Goal: Information Seeking & Learning: Compare options

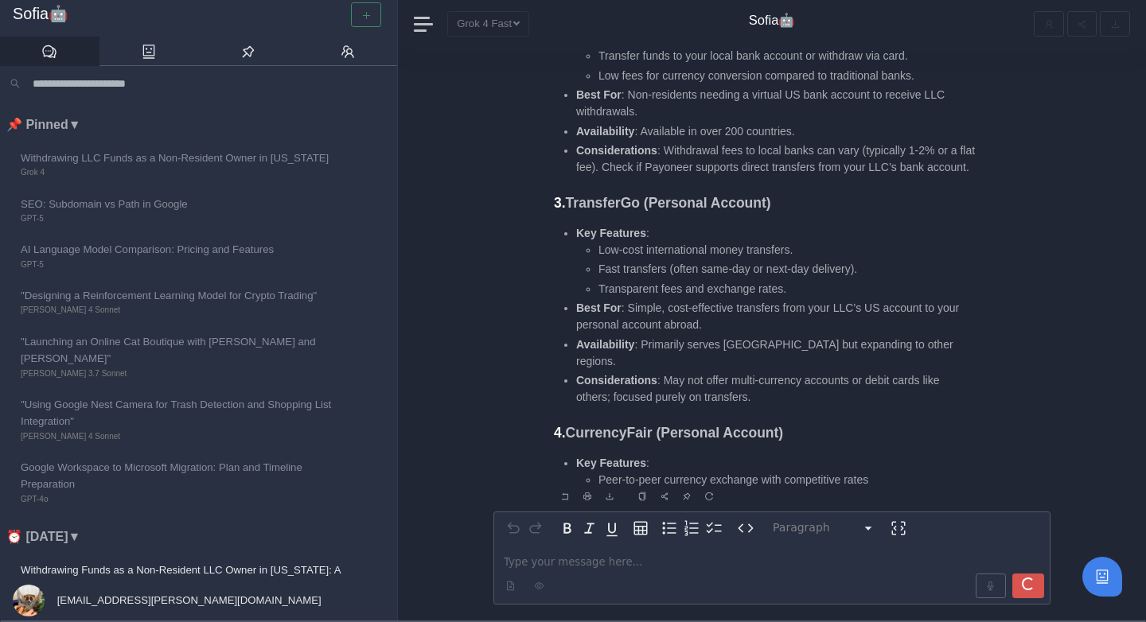
click at [688, 322] on li "Best For : Simple, cost-effective transfers from your LLC’s US account to your …" at bounding box center [776, 316] width 400 height 33
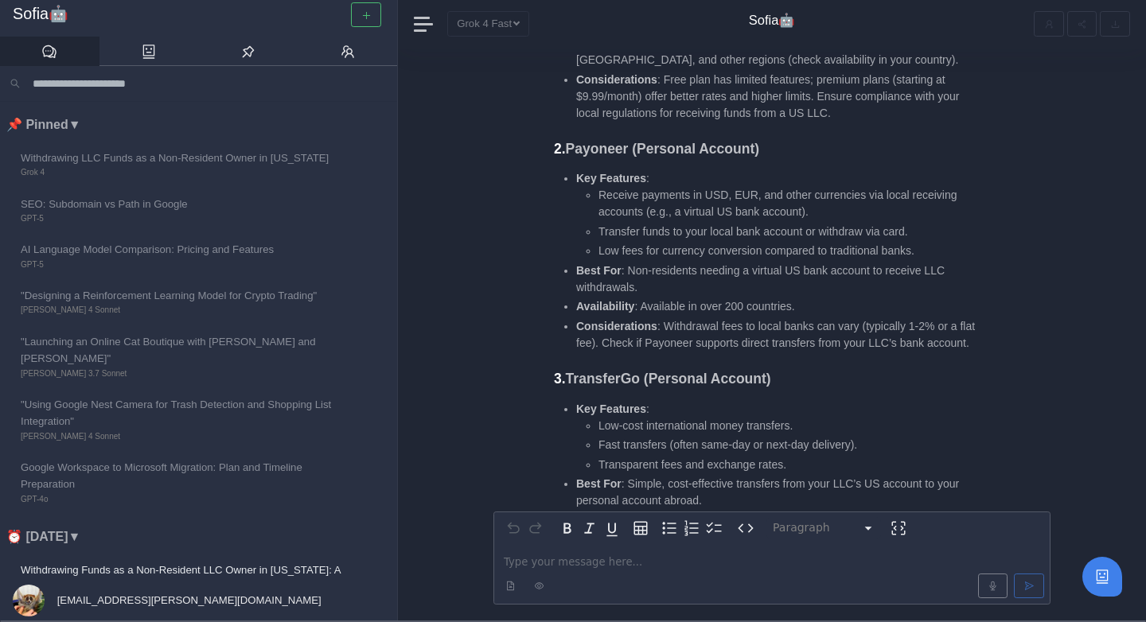
scroll to position [-2590, 0]
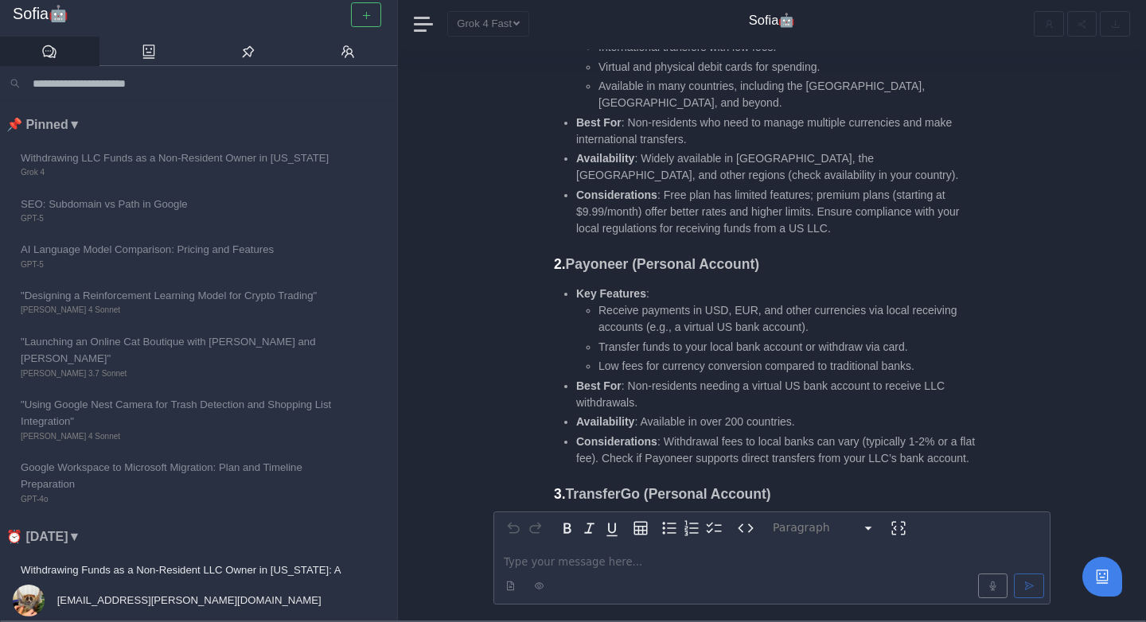
click at [619, 256] on strong "Payoneer (Personal Account)" at bounding box center [662, 264] width 193 height 16
copy strong "Payoneer"
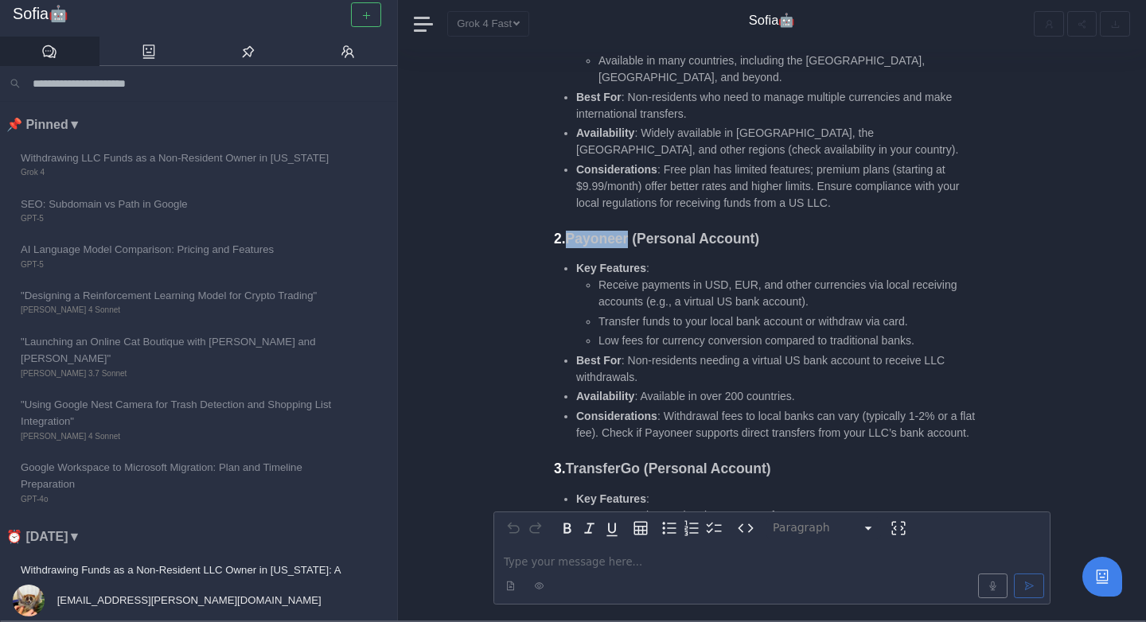
scroll to position [-2567, 0]
copy strong "Payoneer"
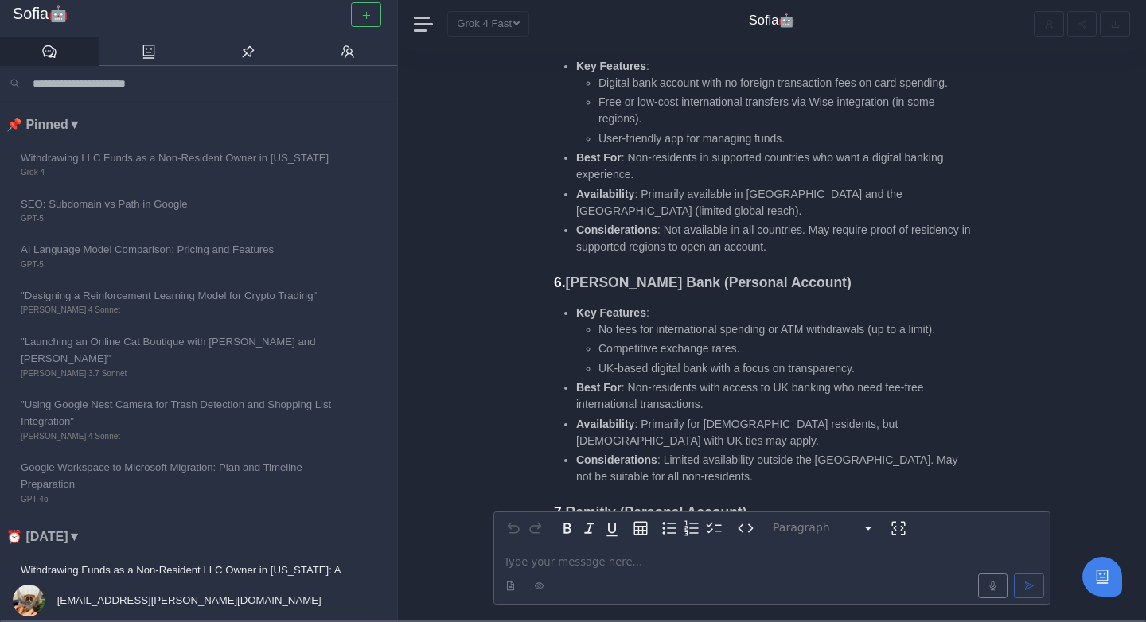
scroll to position [-1675, 0]
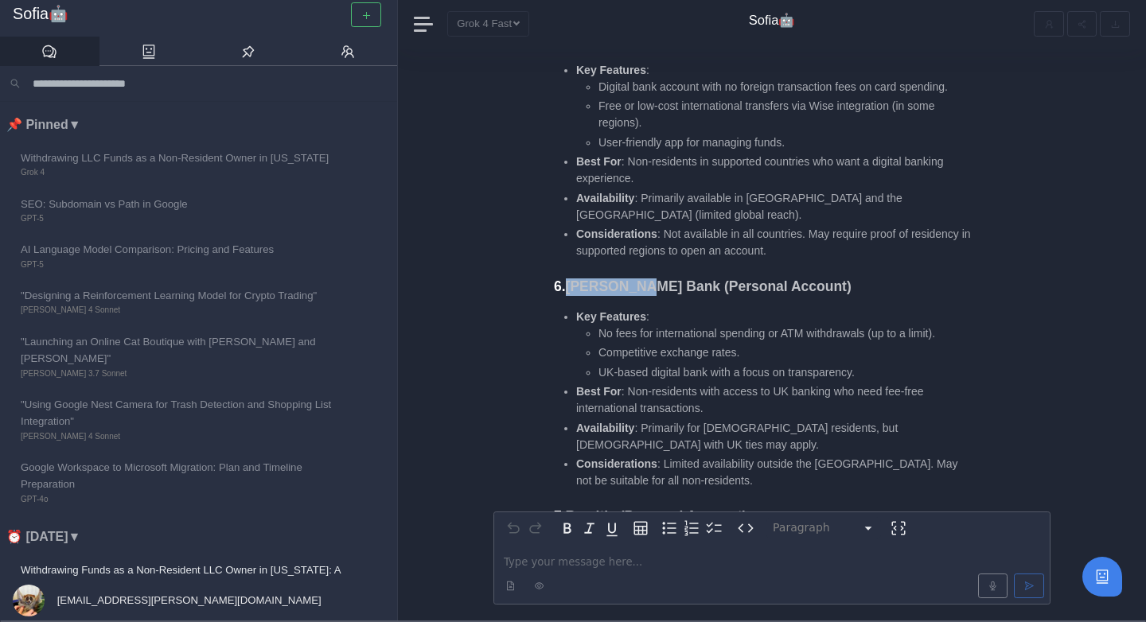
drag, startPoint x: 566, startPoint y: 258, endPoint x: 634, endPoint y: 258, distance: 67.7
click at [634, 279] on h3 "6. Starling Bank (Personal Account)" at bounding box center [765, 288] width 422 height 18
click at [634, 279] on strong "Starling Bank (Personal Account)" at bounding box center [709, 287] width 286 height 16
drag, startPoint x: 572, startPoint y: 251, endPoint x: 657, endPoint y: 253, distance: 85.2
click at [657, 279] on strong "Starling Bank (Personal Account)" at bounding box center [709, 287] width 286 height 16
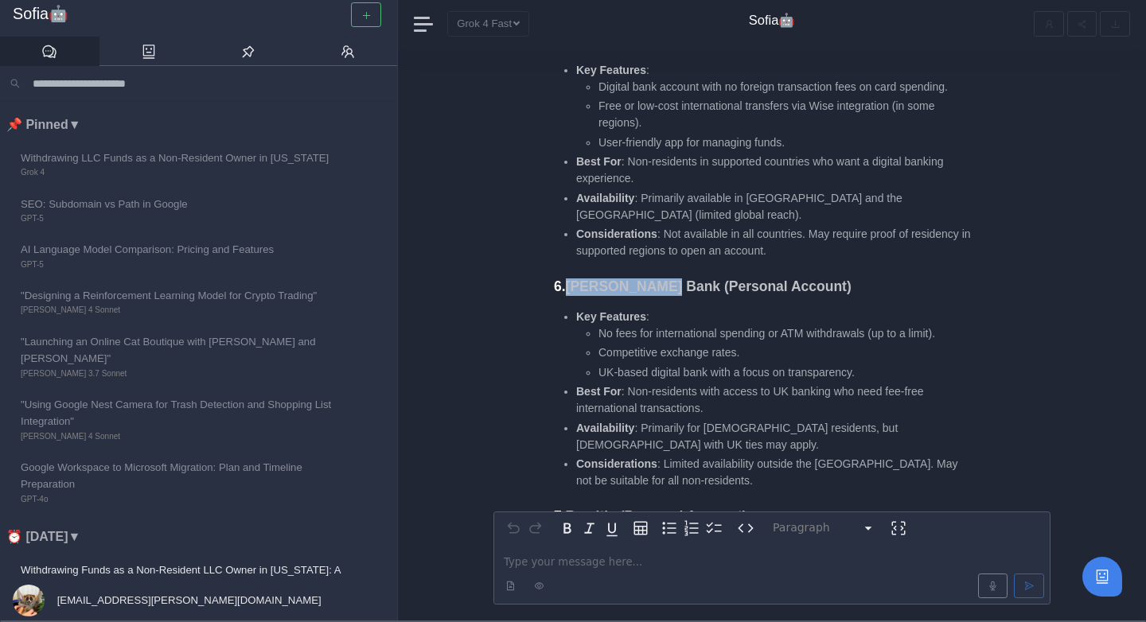
copy strong "Starling Bank"
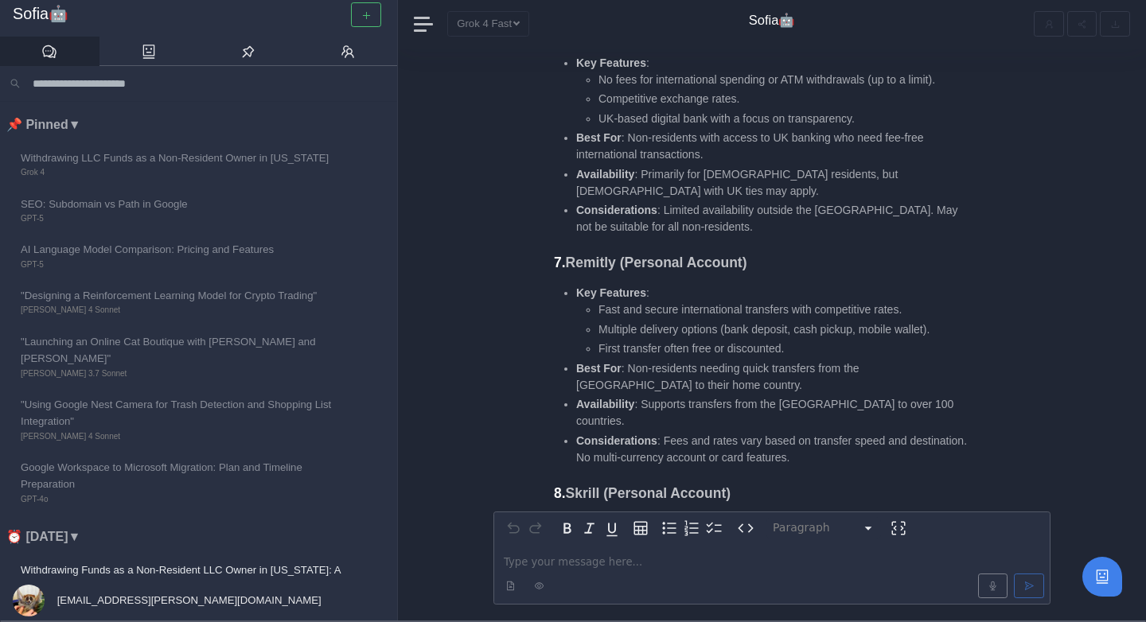
scroll to position [-1307, 0]
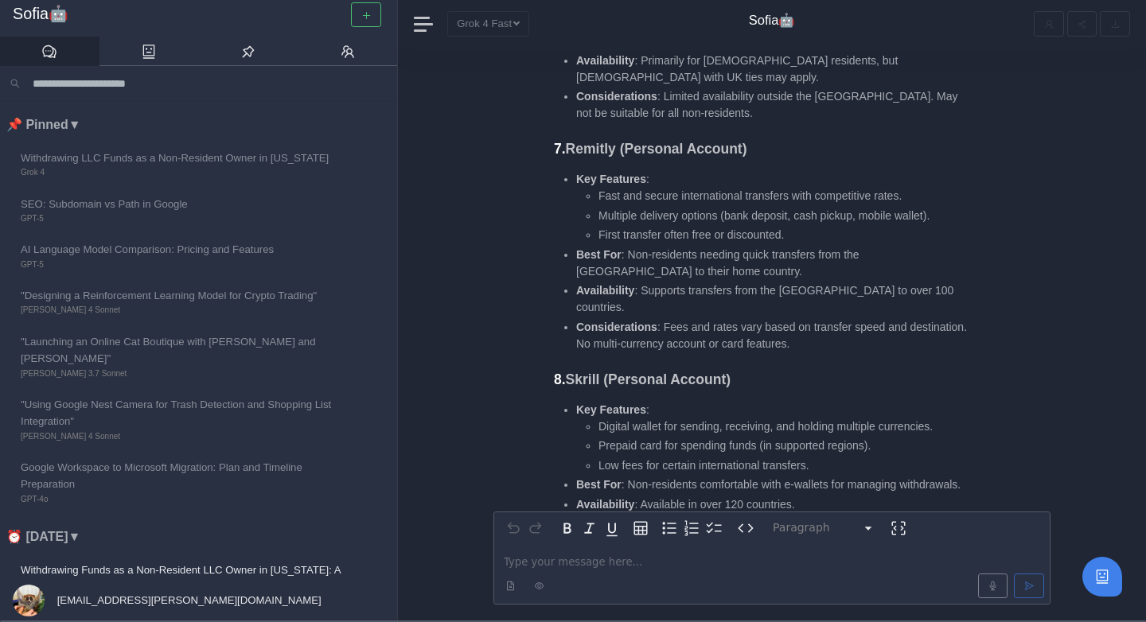
click at [595, 141] on strong "Remitly (Personal Account)" at bounding box center [656, 149] width 181 height 16
copy strong "Remitly"
drag, startPoint x: 599, startPoint y: 201, endPoint x: 708, endPoint y: 201, distance: 109.0
click at [708, 227] on li "First transfer often free or discounted." at bounding box center [787, 235] width 377 height 17
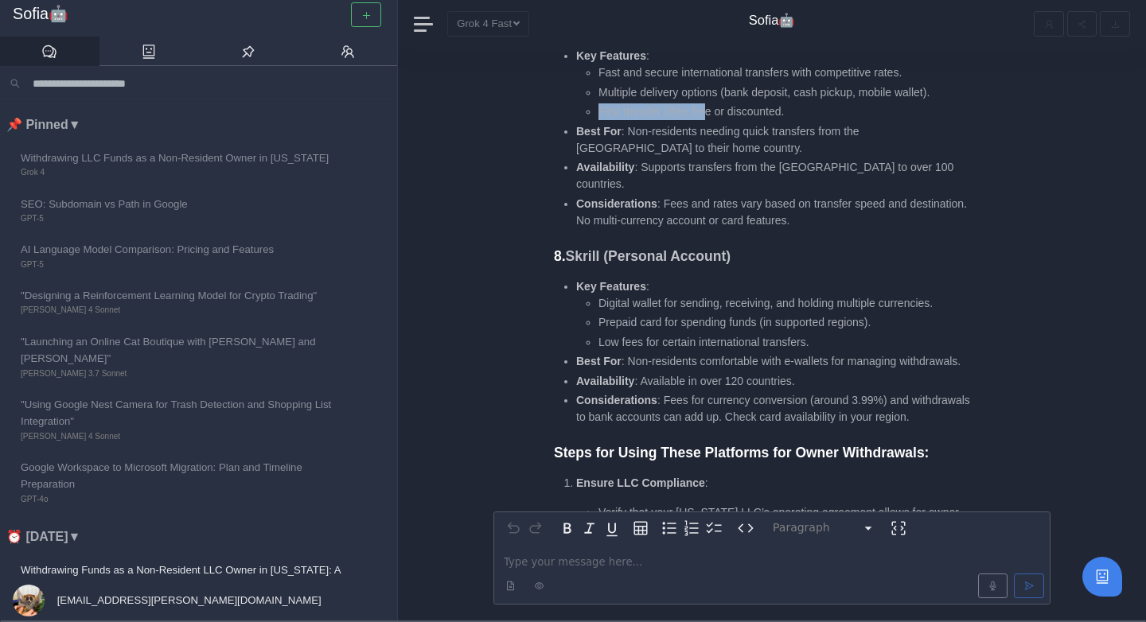
scroll to position [-1180, 0]
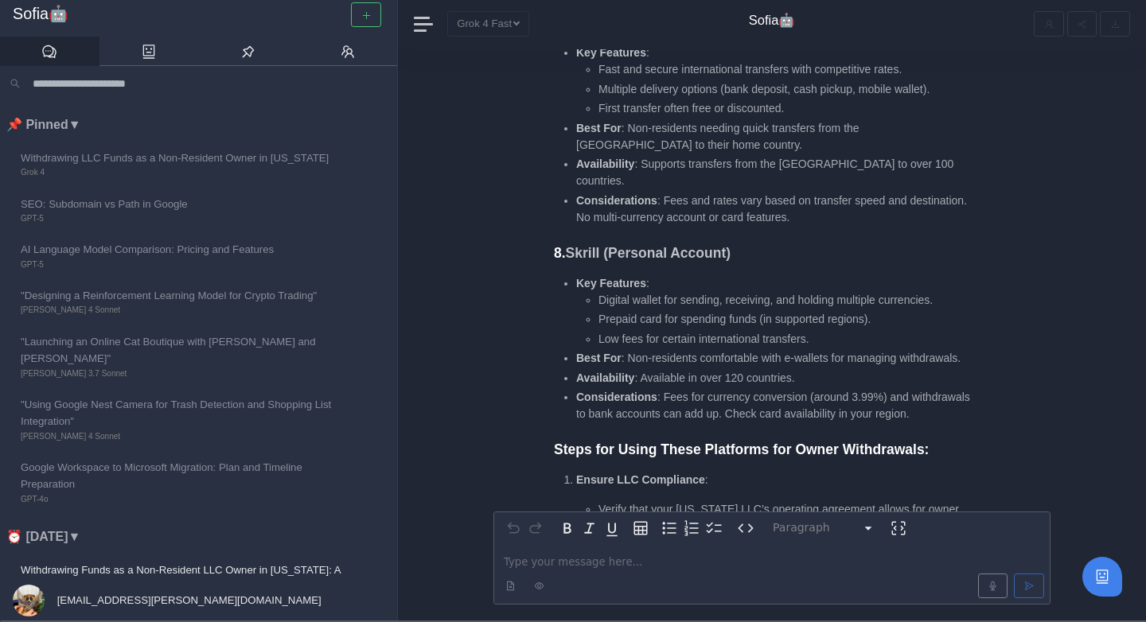
click at [587, 245] on strong "Skrill (Personal Account)" at bounding box center [648, 253] width 165 height 16
copy strong "Skrill"
